Goal: Information Seeking & Learning: Learn about a topic

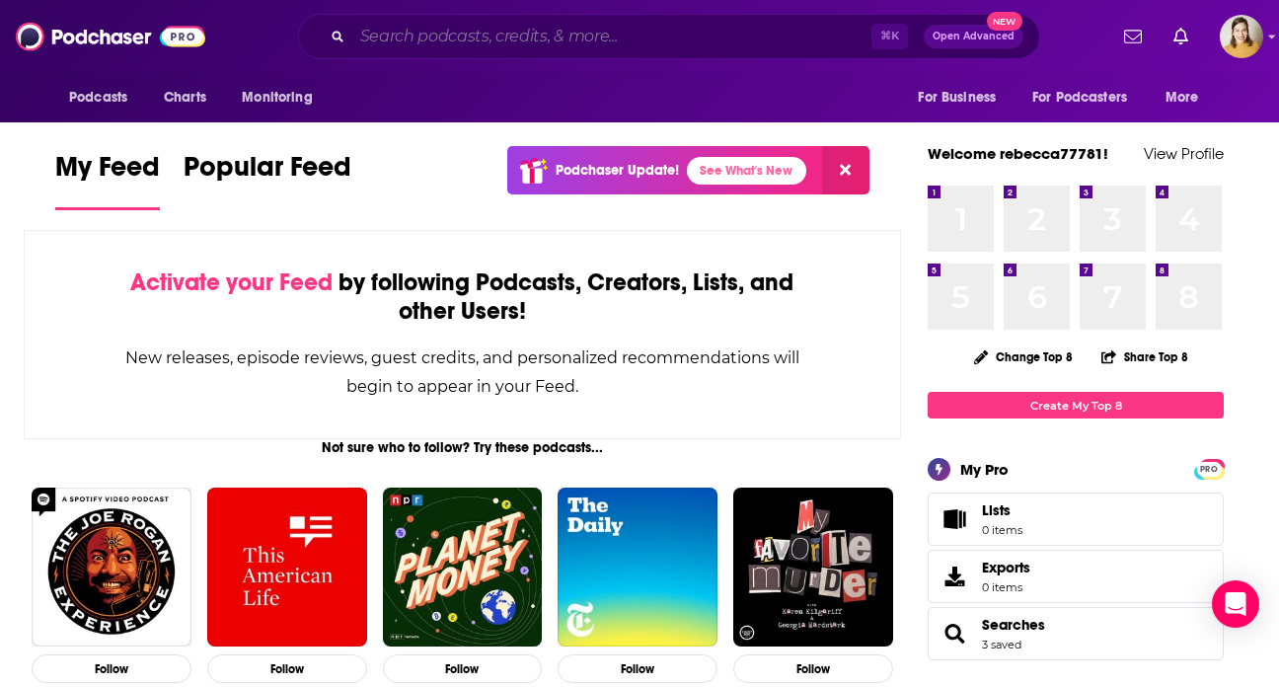
click at [410, 37] on input "Search podcasts, credits, & more..." at bounding box center [611, 37] width 519 height 32
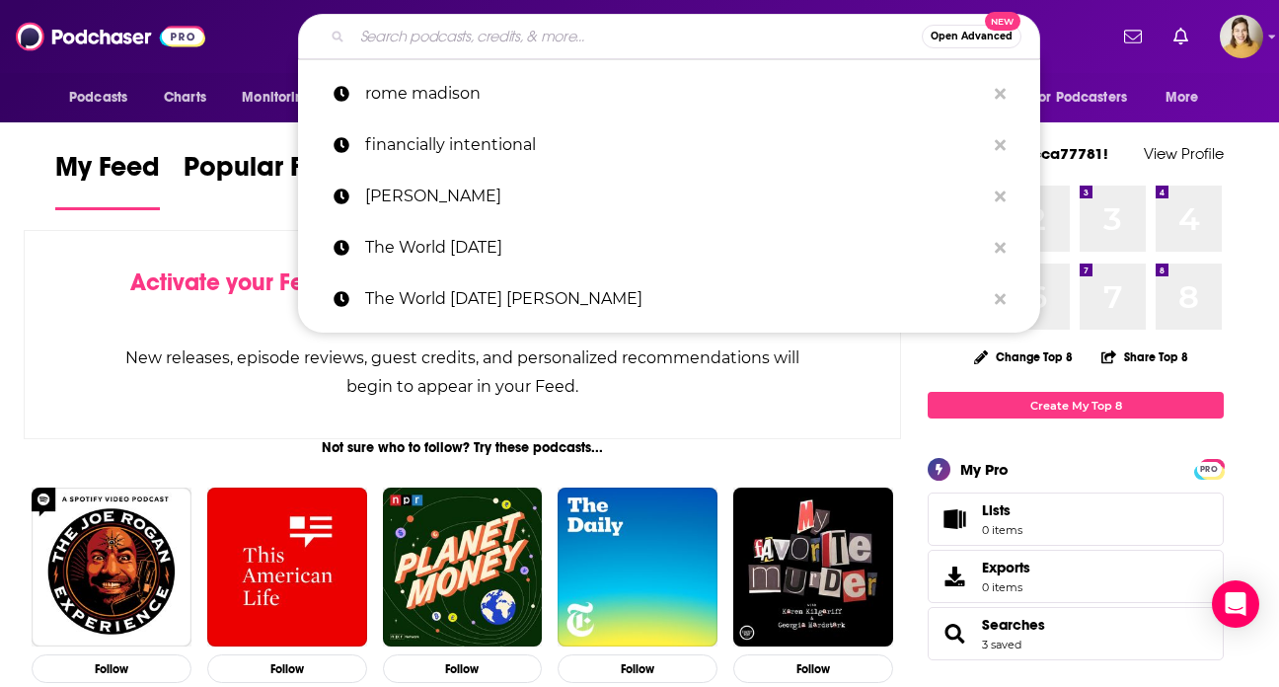
paste input "Vet’Ed"
type input "Vet’Ed"
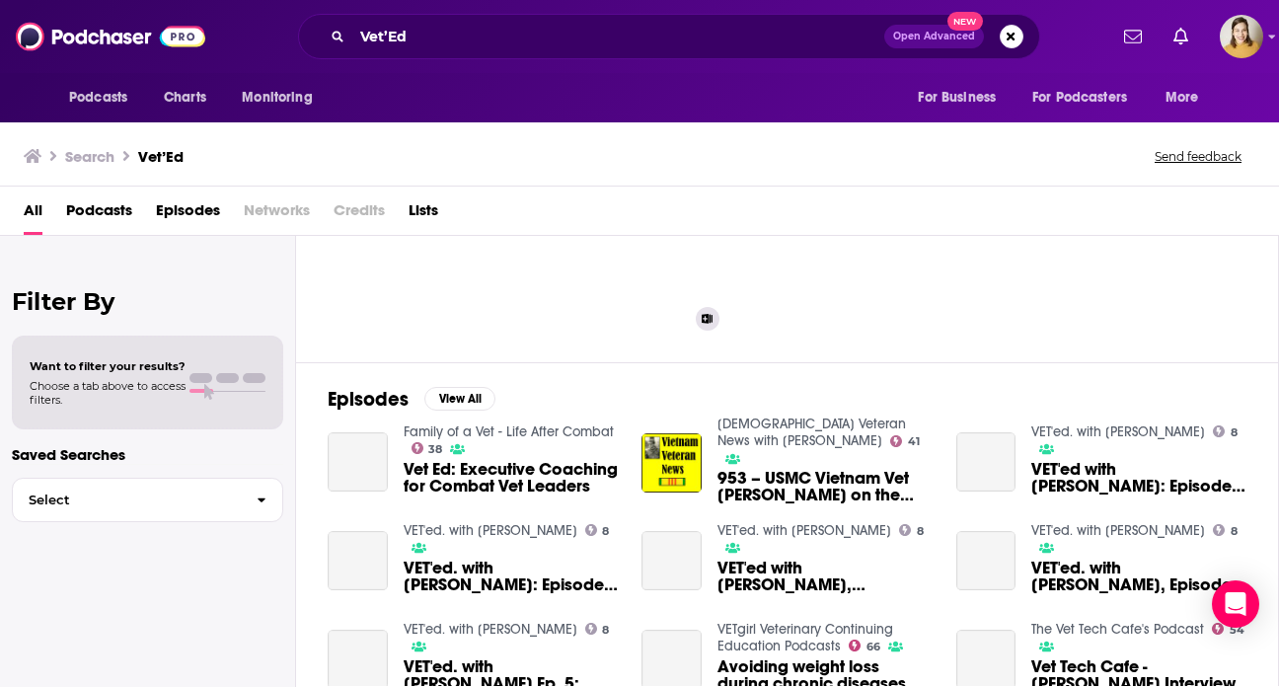
scroll to position [174, 0]
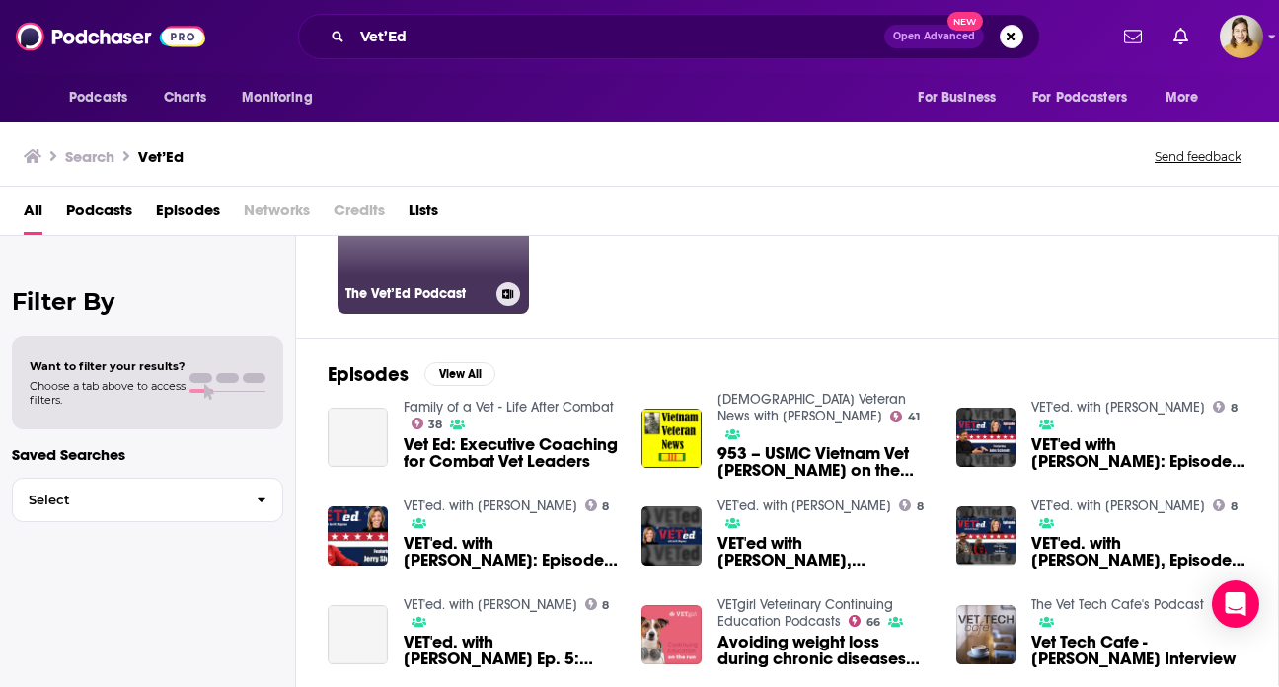
click at [428, 270] on link "19 The Vet’Ed Podcast" at bounding box center [432, 217] width 191 height 191
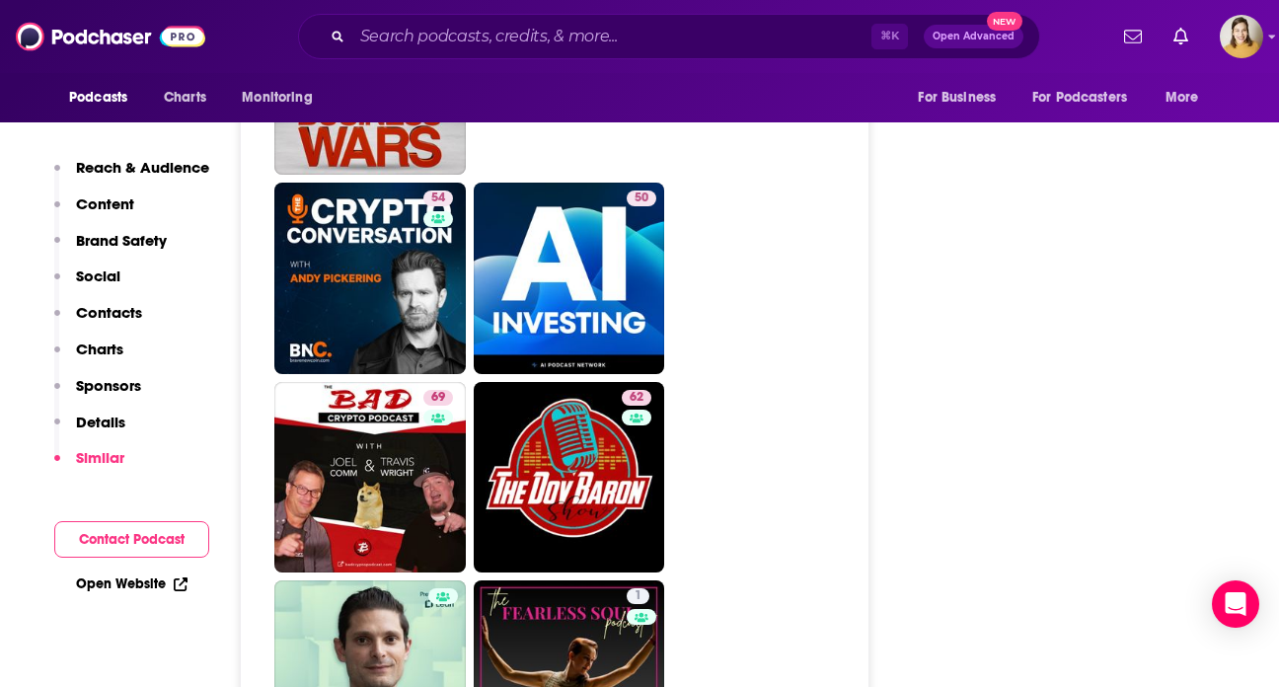
scroll to position [6328, 0]
